Goal: Register for event/course

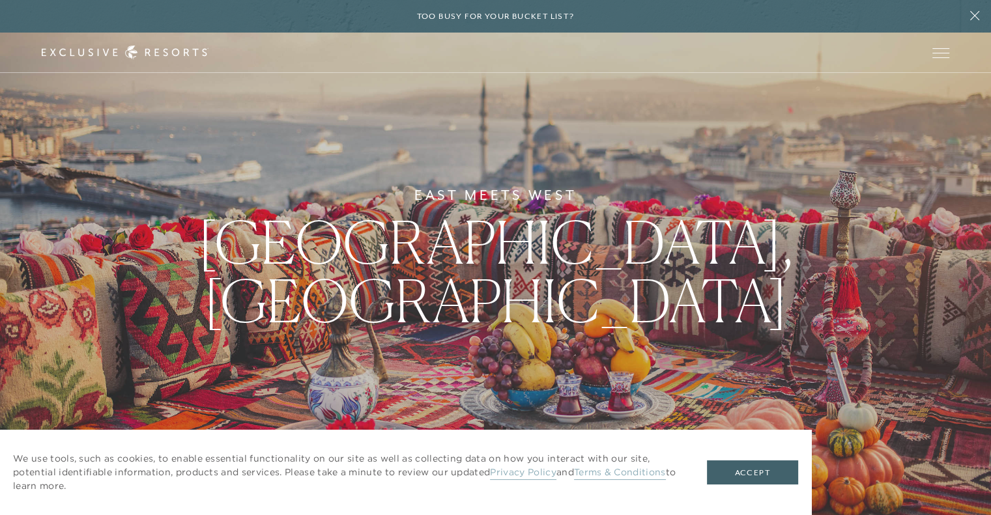
drag, startPoint x: 283, startPoint y: 350, endPoint x: 103, endPoint y: 255, distance: 204.3
click at [103, 255] on div "East Meets West Istanbul, Turkey" at bounding box center [495, 257] width 991 height 515
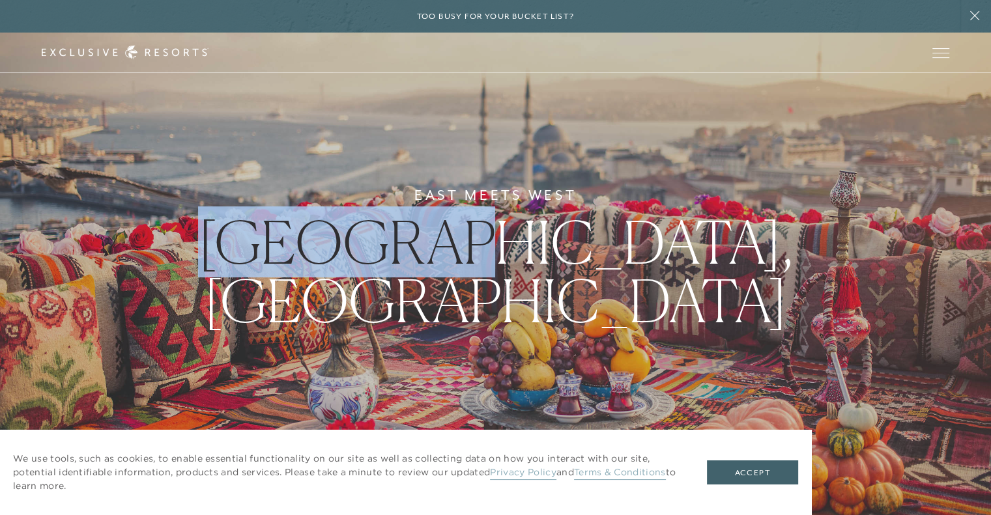
click at [103, 255] on div "East Meets West Istanbul, Turkey" at bounding box center [495, 257] width 991 height 515
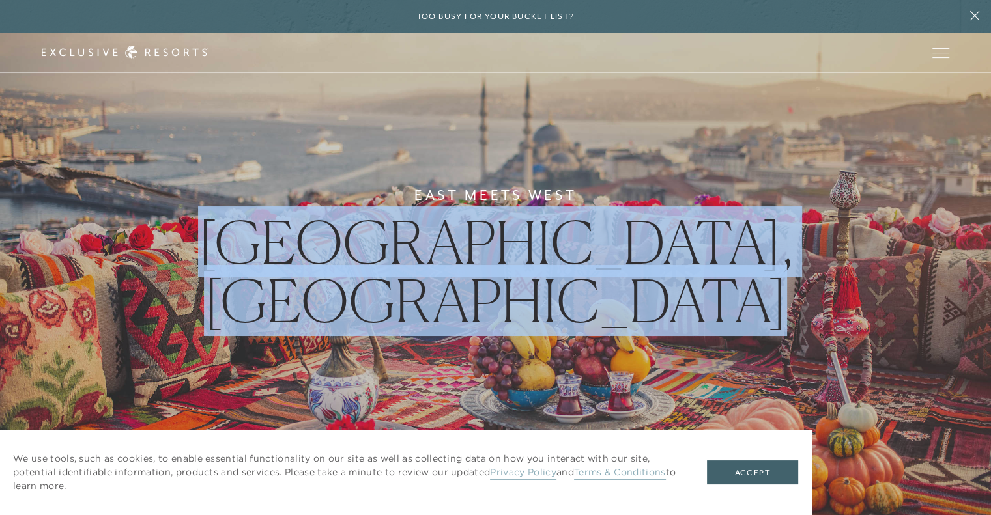
click at [103, 255] on div "East Meets West Istanbul, Turkey" at bounding box center [495, 257] width 991 height 515
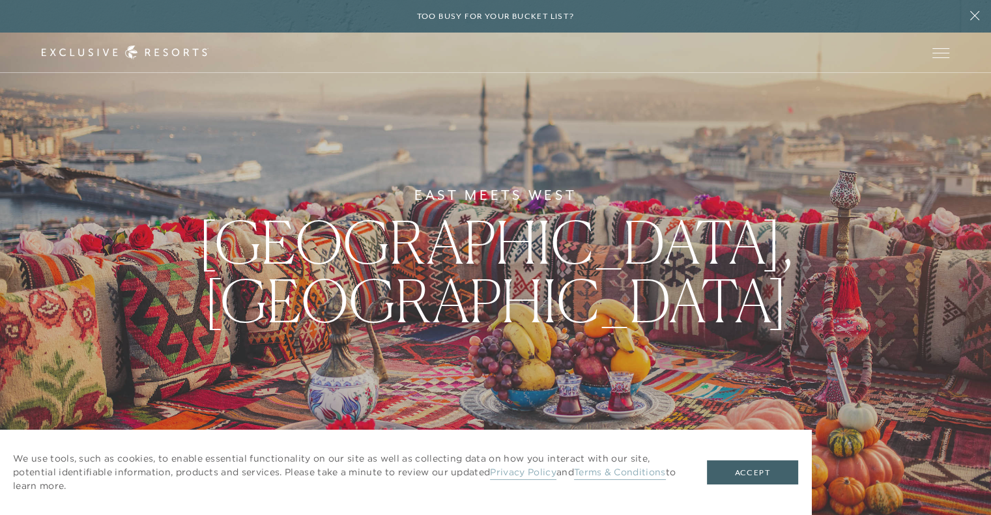
drag, startPoint x: 294, startPoint y: 372, endPoint x: 220, endPoint y: 356, distance: 76.7
click at [220, 356] on div "East Meets West Istanbul, Turkey" at bounding box center [495, 257] width 991 height 515
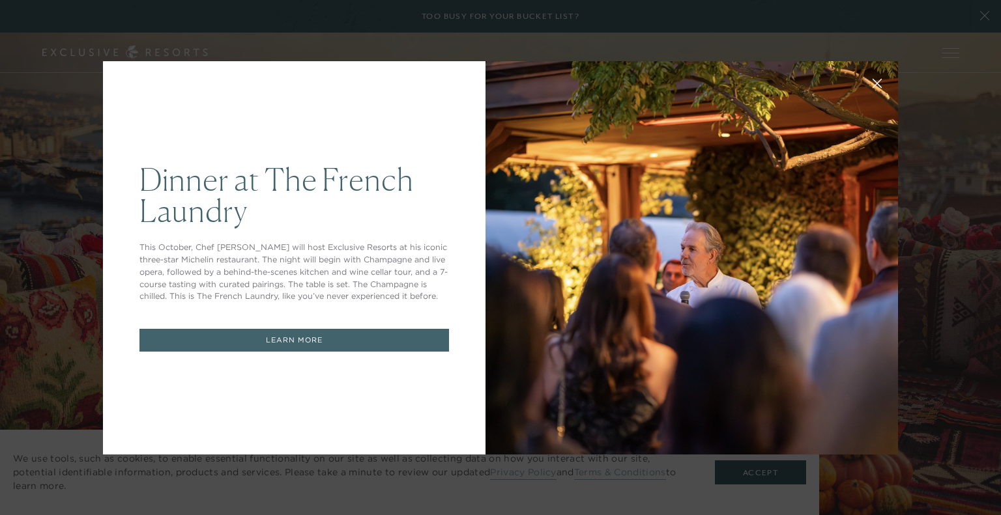
click at [313, 345] on link "LEARN MORE" at bounding box center [293, 340] width 309 height 23
